Goal: Obtain resource: Obtain resource

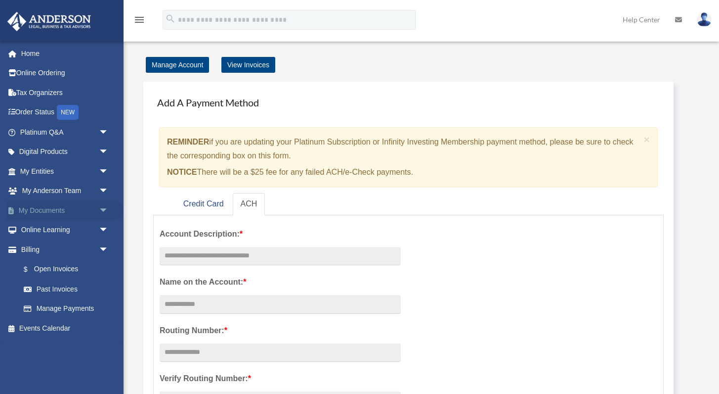
click at [105, 209] on span "arrow_drop_down" at bounding box center [109, 210] width 20 height 20
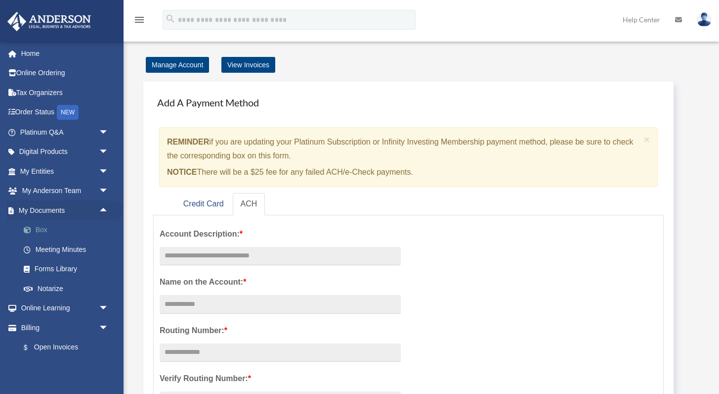
click at [42, 229] on link "Box" at bounding box center [69, 230] width 110 height 20
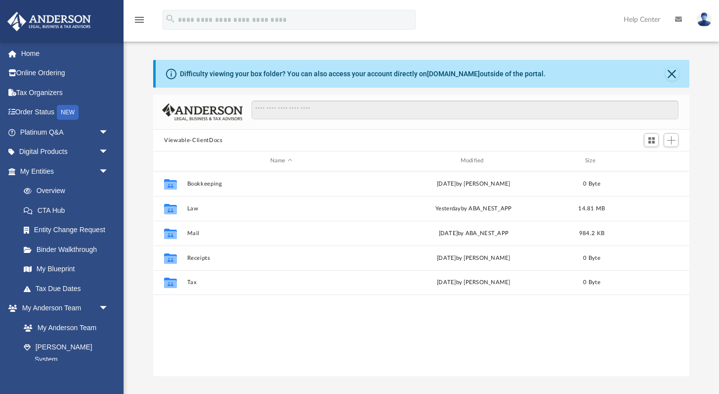
scroll to position [225, 536]
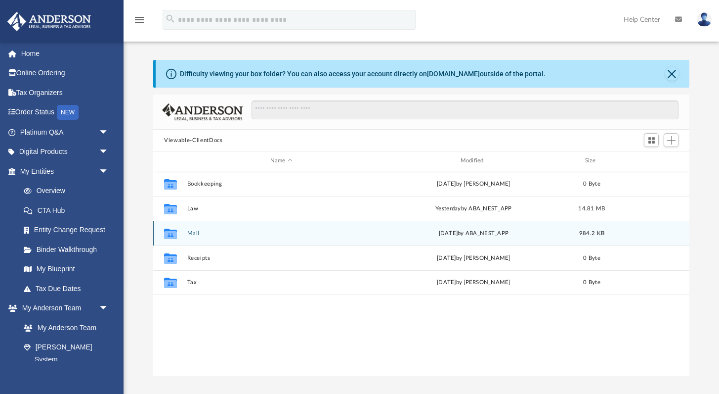
click at [193, 231] on button "Mail" at bounding box center [281, 233] width 188 height 6
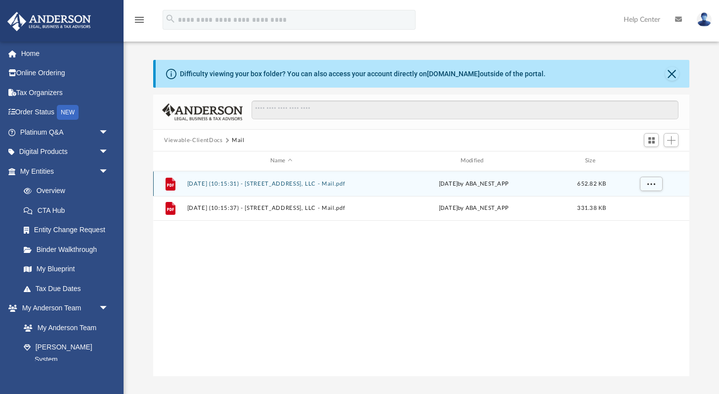
scroll to position [0, 0]
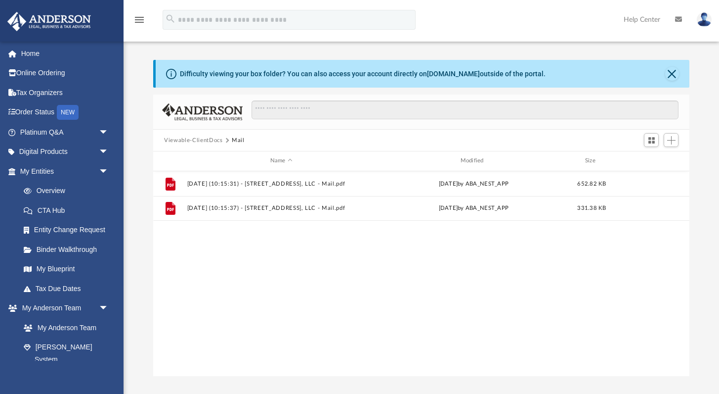
click at [198, 143] on button "Viewable-ClientDocs" at bounding box center [193, 140] width 58 height 9
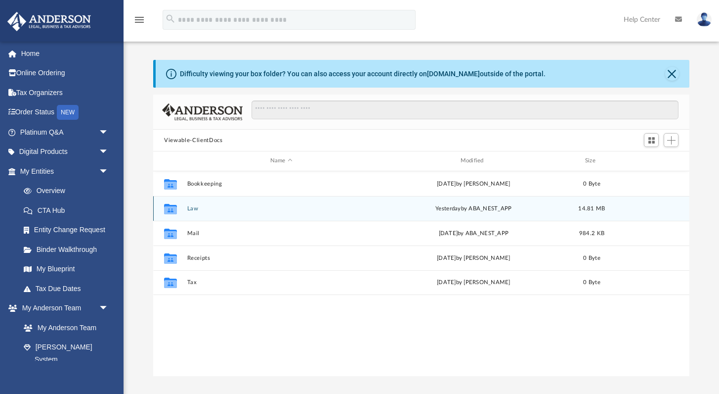
click at [189, 210] on button "Law" at bounding box center [281, 208] width 188 height 6
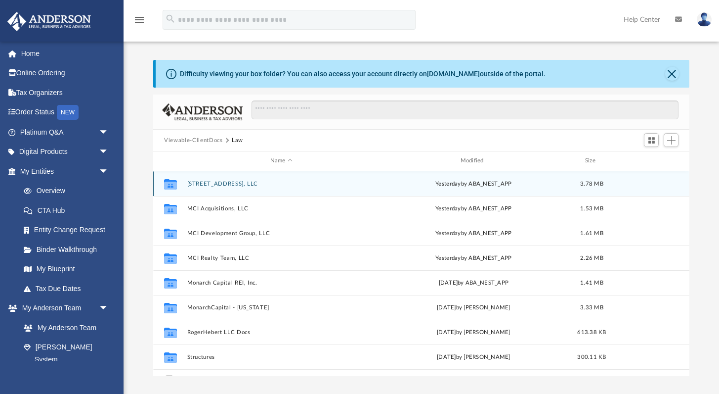
click at [219, 185] on button "1214 Main St, LLC" at bounding box center [281, 183] width 188 height 6
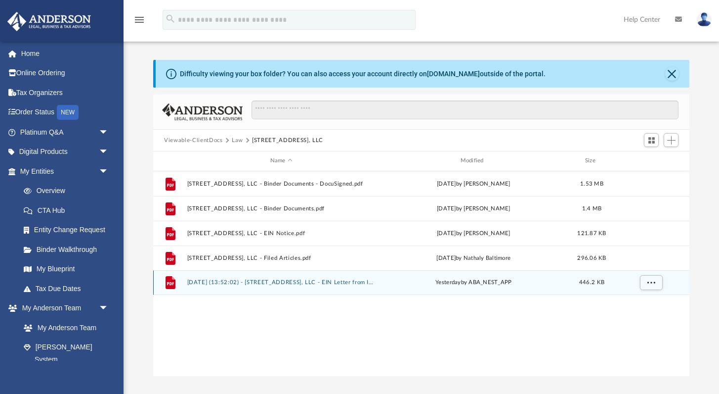
click at [277, 283] on button "2025.09.23 (13:52:02) - 1214 Main St, LLC - EIN Letter from IRS.pdf" at bounding box center [281, 282] width 188 height 6
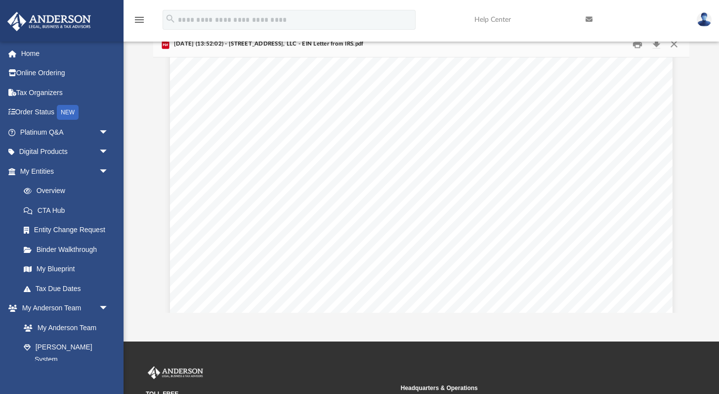
scroll to position [1612, 0]
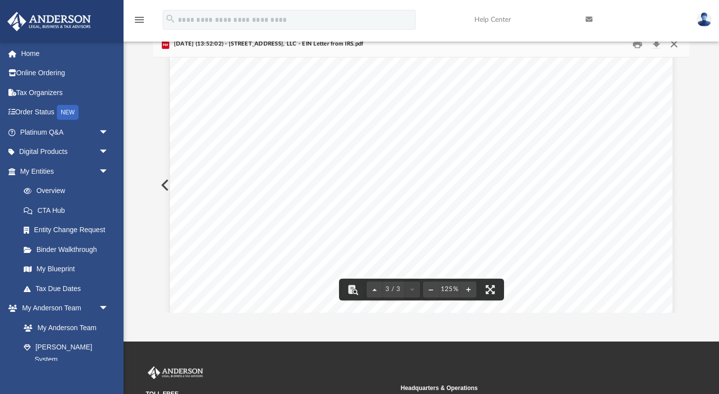
click at [672, 46] on button "Close" at bounding box center [674, 44] width 18 height 15
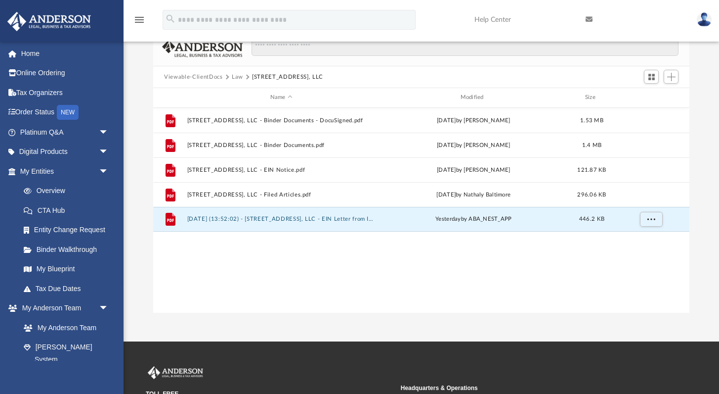
click at [235, 78] on button "Law" at bounding box center [237, 77] width 11 height 9
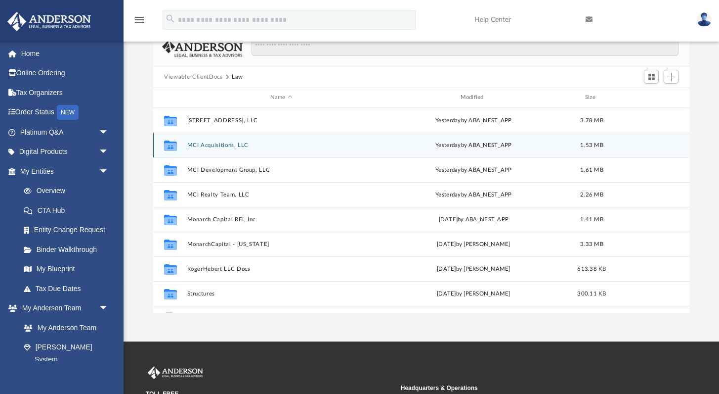
click at [212, 145] on button "MCI Acquisitions, LLC" at bounding box center [281, 145] width 188 height 6
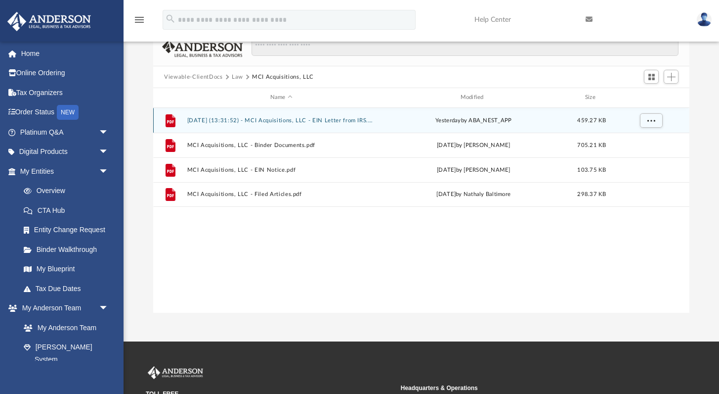
click at [325, 118] on button "2025.09.23 (13:31:52) - MCI Acquisitions, LLC - EIN Letter from IRS.pdf" at bounding box center [281, 120] width 188 height 6
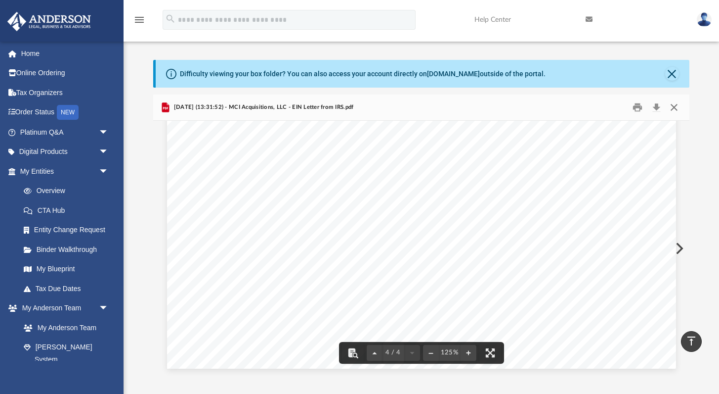
scroll to position [0, 0]
click at [671, 107] on button "Close" at bounding box center [674, 107] width 18 height 15
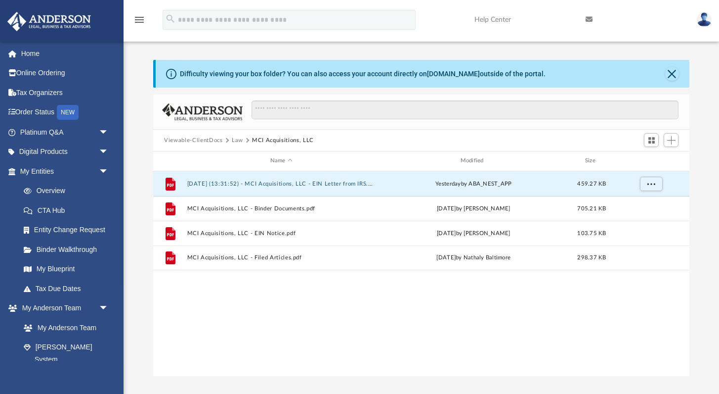
click at [239, 140] on button "Law" at bounding box center [237, 140] width 11 height 9
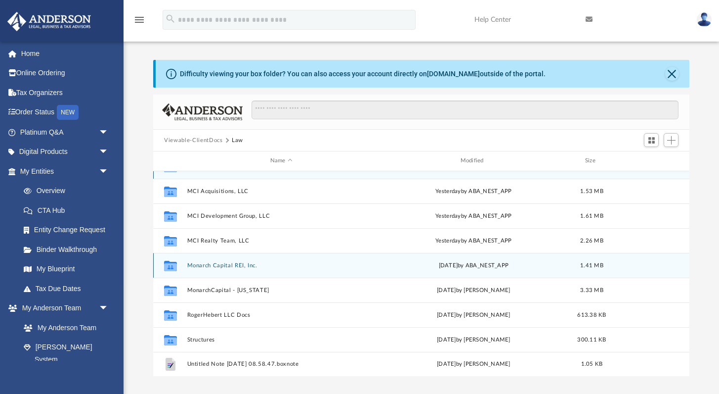
scroll to position [17, 0]
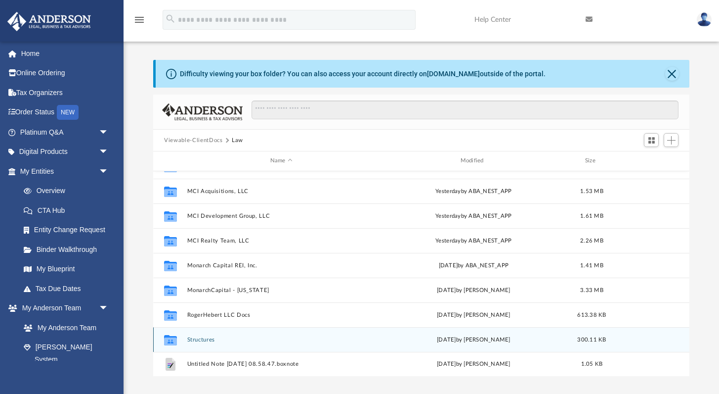
click at [208, 341] on button "Structures" at bounding box center [281, 339] width 188 height 6
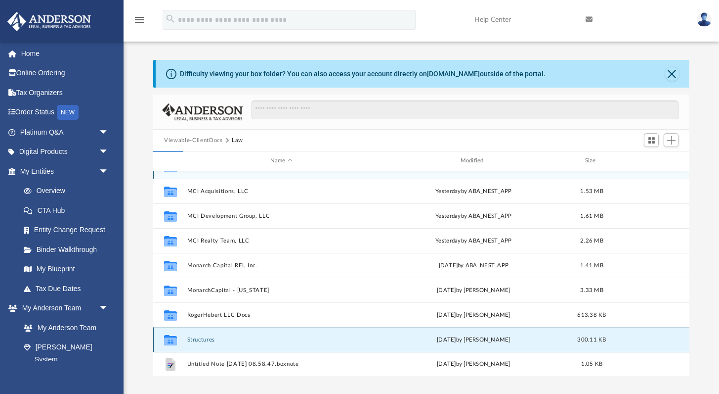
scroll to position [0, 0]
